Goal: Check status: Check status

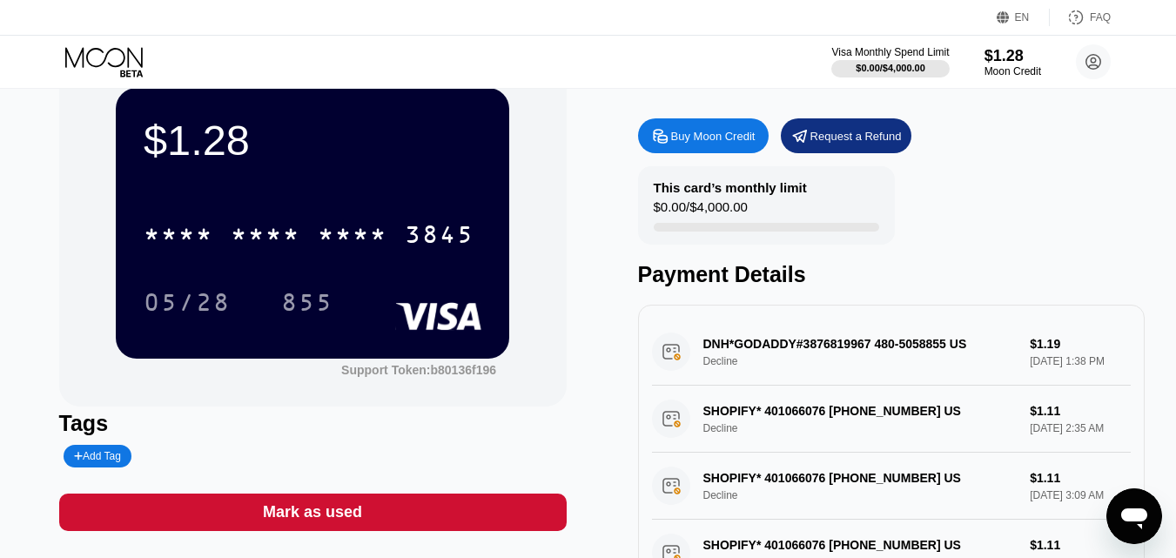
scroll to position [58, 0]
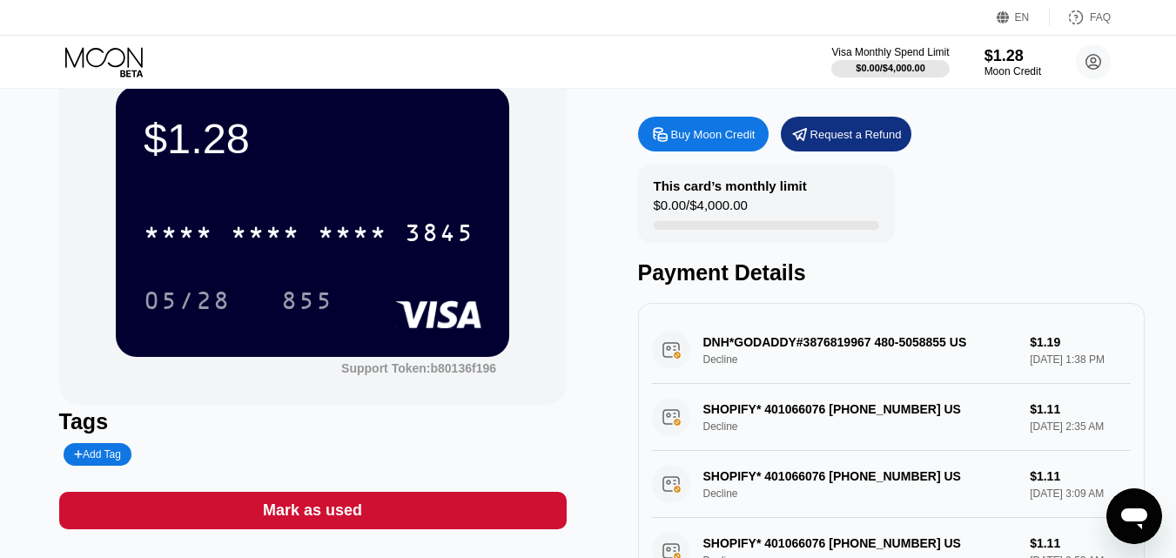
click at [1037, 357] on div "DNH*GODADDY#3876819967 480-5058855 US Decline $1.19 [DATE] 1:38 PM" at bounding box center [892, 350] width 480 height 67
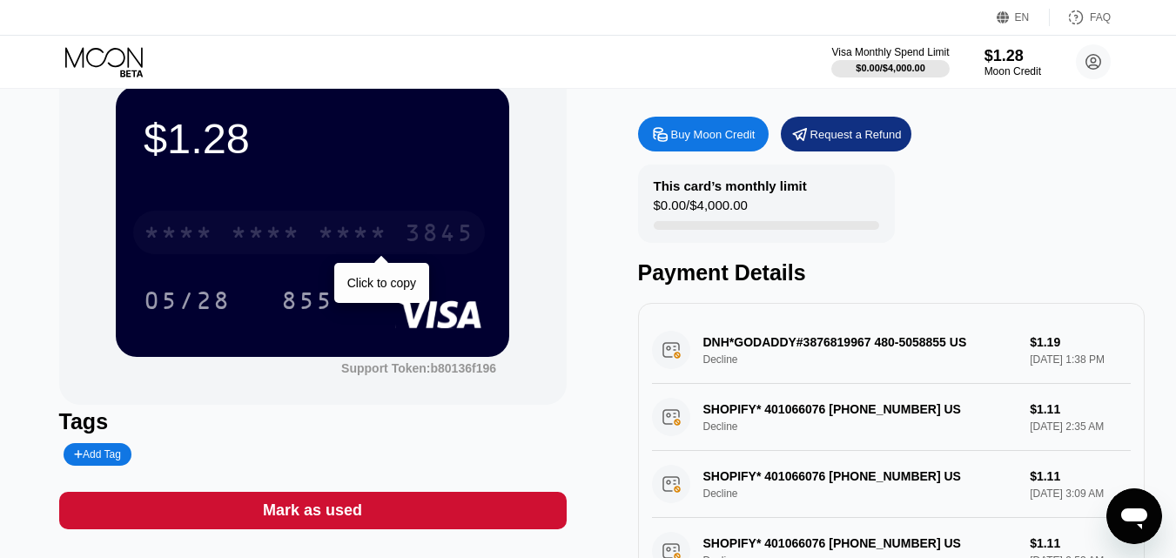
click at [307, 239] on div "* * * * * * * * * * * * 3845" at bounding box center [309, 233] width 352 height 44
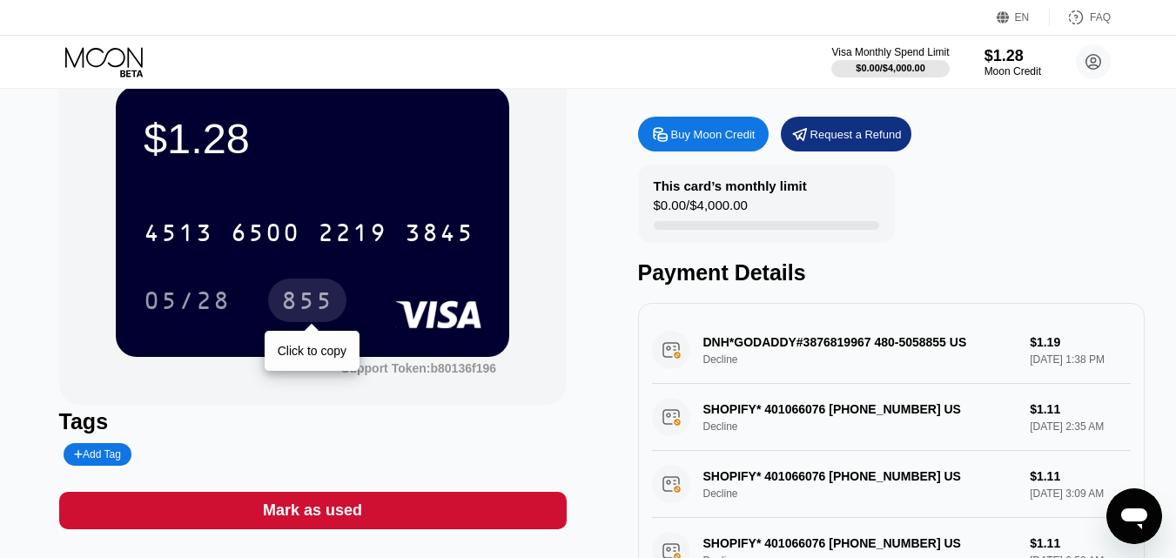
click at [310, 301] on div "855" at bounding box center [307, 303] width 52 height 28
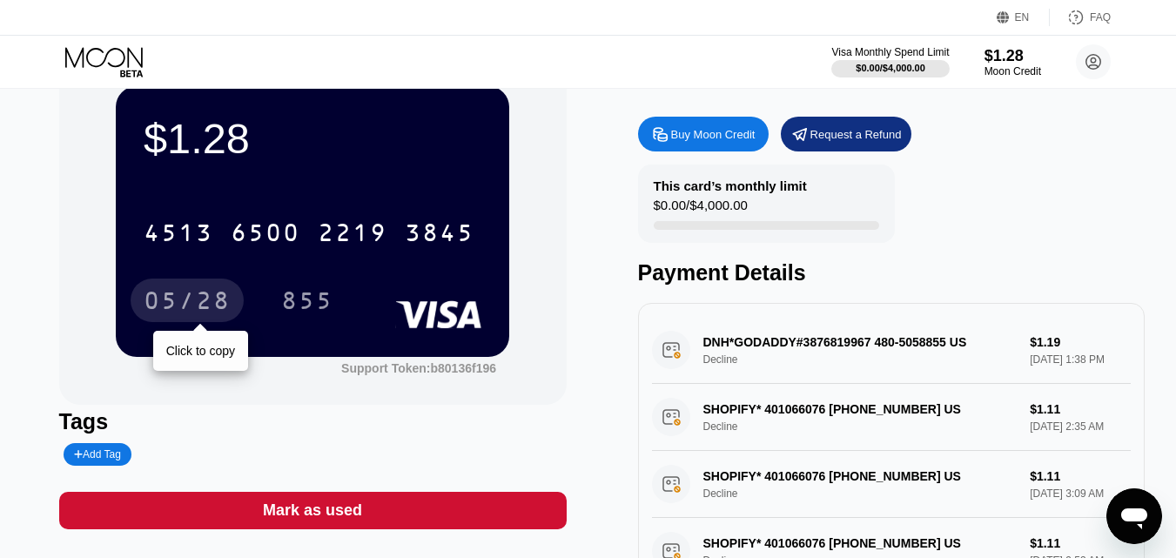
click at [173, 298] on div "05/28" at bounding box center [187, 303] width 87 height 28
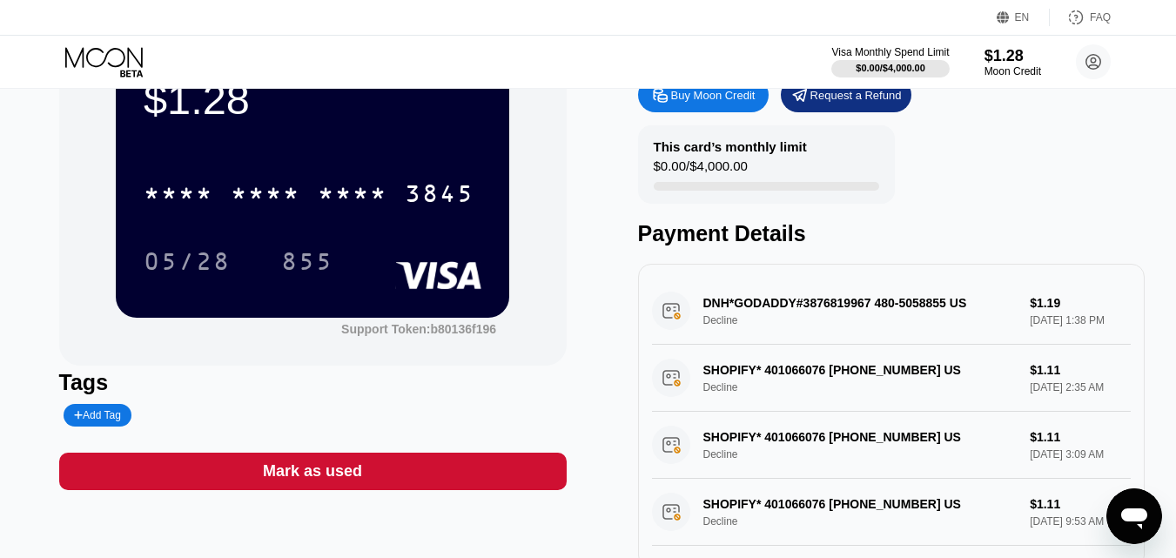
scroll to position [101, 0]
